Goal: Task Accomplishment & Management: Complete application form

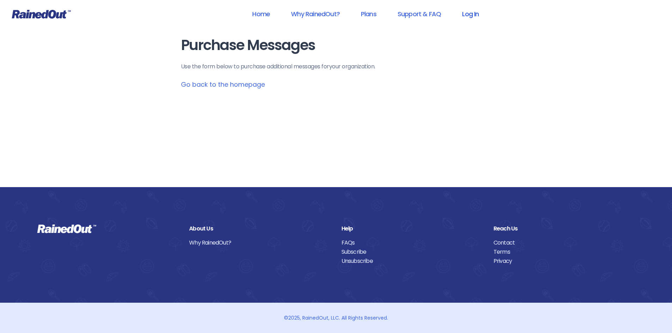
click at [475, 14] on link "Log In" at bounding box center [470, 14] width 35 height 16
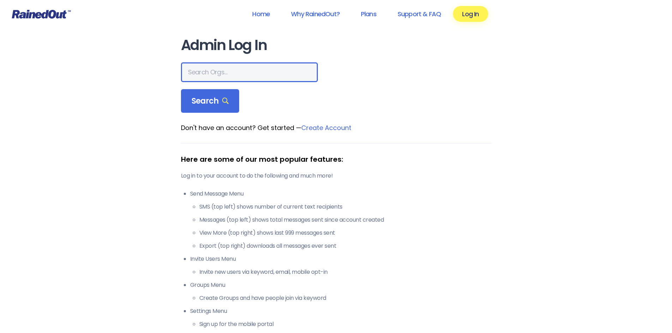
click at [197, 72] on input "text" at bounding box center [249, 72] width 137 height 20
type input "Eufc"
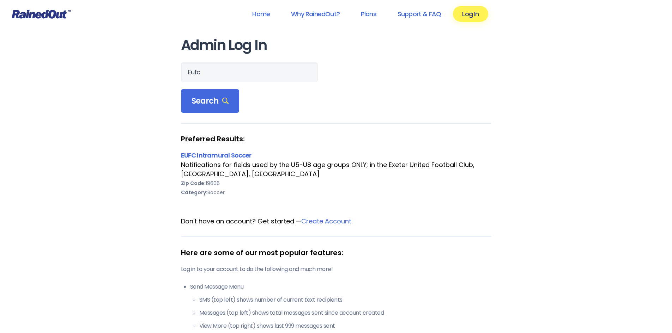
click at [206, 168] on div "Notifications for fields used by the U5-U8 age groups ONLY; in the Exeter Unite…" at bounding box center [336, 170] width 310 height 18
click at [232, 153] on link "EUFC Intramural Soccer" at bounding box center [216, 155] width 71 height 9
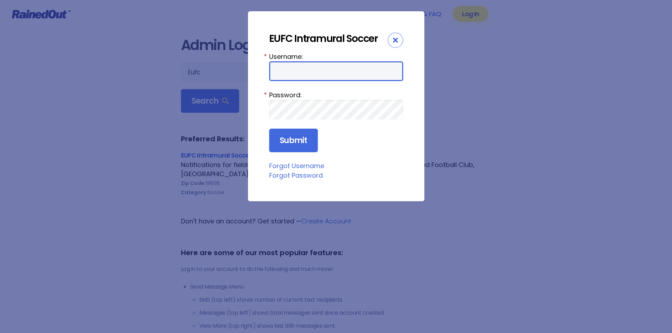
type input "fieldcommish"
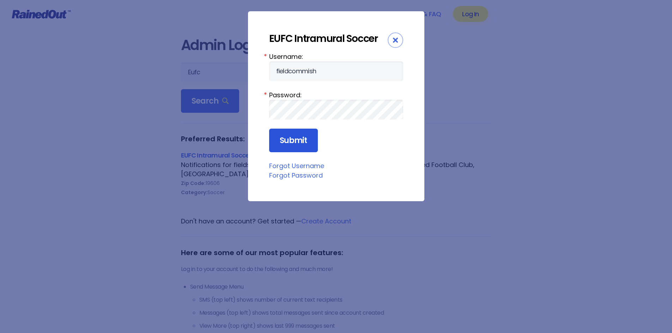
click at [286, 137] on input "Submit" at bounding box center [293, 141] width 49 height 24
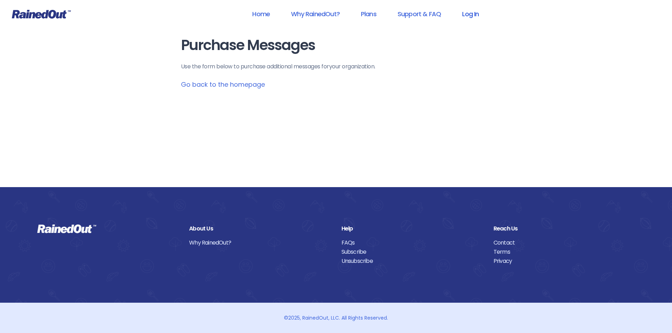
click at [471, 11] on link "Log In" at bounding box center [470, 14] width 35 height 16
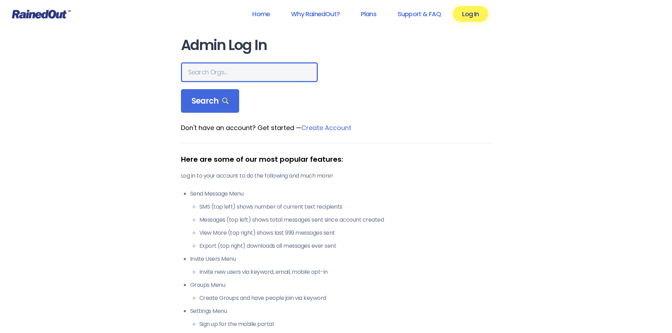
click at [223, 68] on input "text" at bounding box center [249, 72] width 137 height 20
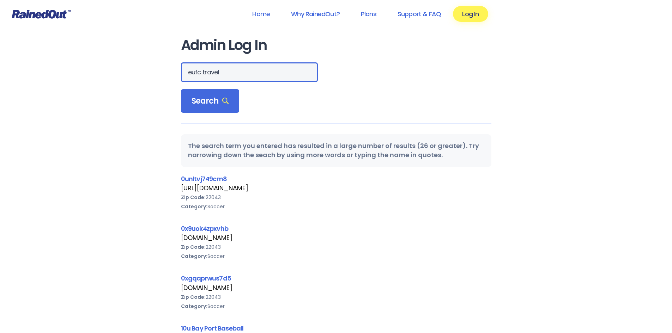
drag, startPoint x: 231, startPoint y: 67, endPoint x: 168, endPoint y: 86, distance: 65.4
type input "Exeter united"
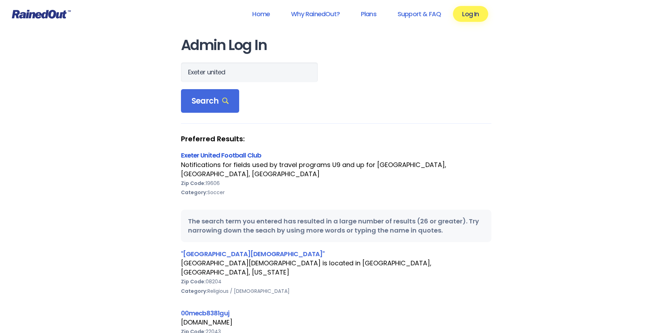
click at [233, 153] on link "Exeter United Football Club" at bounding box center [221, 155] width 80 height 9
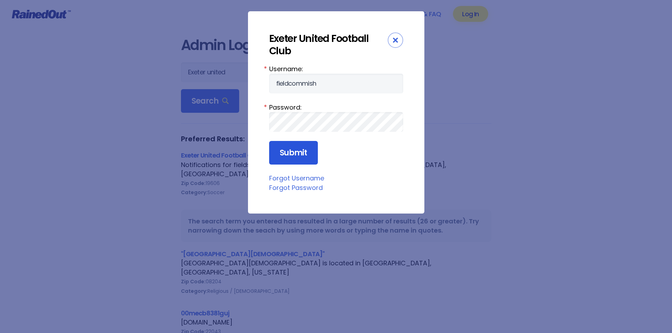
click at [287, 153] on input "Submit" at bounding box center [293, 153] width 49 height 24
